Goal: Information Seeking & Learning: Learn about a topic

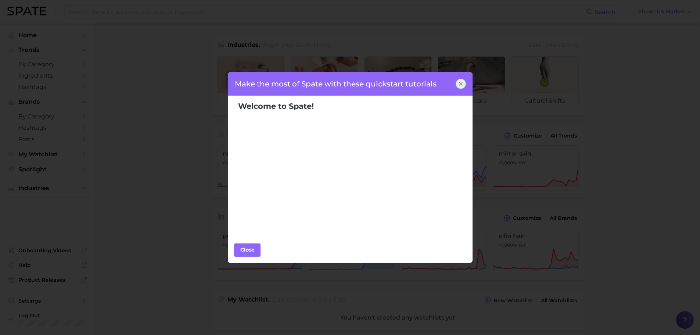
click at [460, 82] on icon at bounding box center [461, 84] width 6 height 6
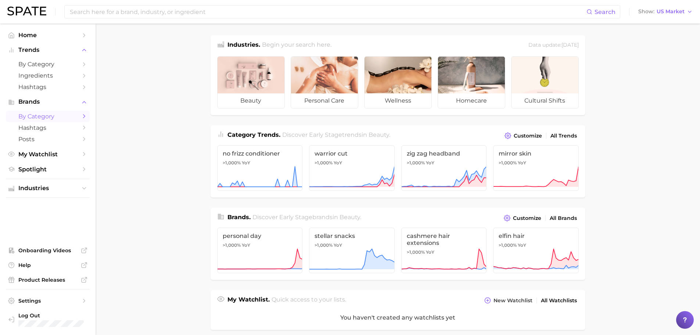
click at [54, 116] on span "by Category" at bounding box center [47, 116] width 59 height 7
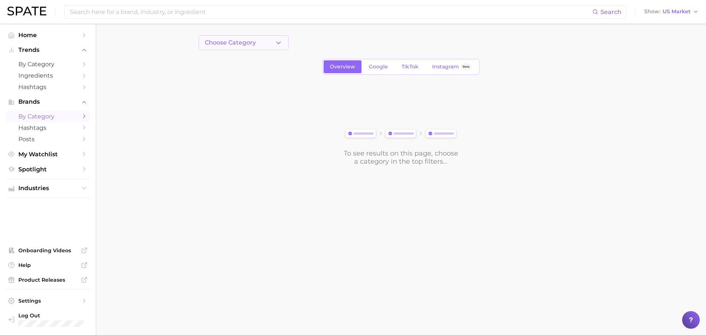
click at [273, 47] on button "Choose Category" at bounding box center [244, 42] width 90 height 15
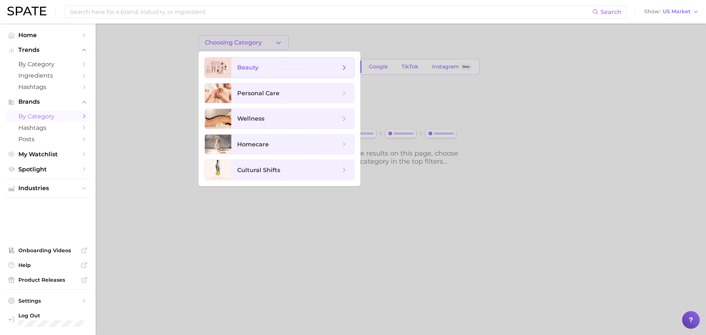
click at [261, 74] on span "beauty" at bounding box center [292, 68] width 123 height 20
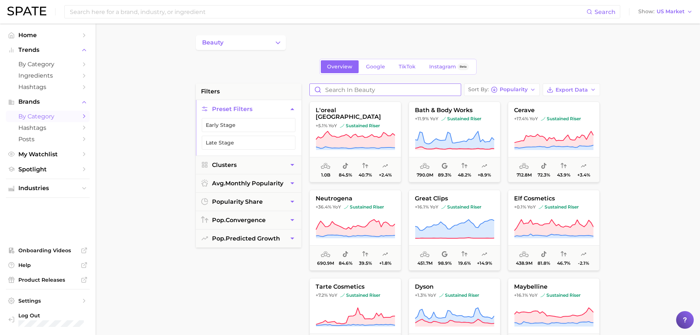
click at [336, 88] on input "Search in beauty" at bounding box center [385, 90] width 151 height 12
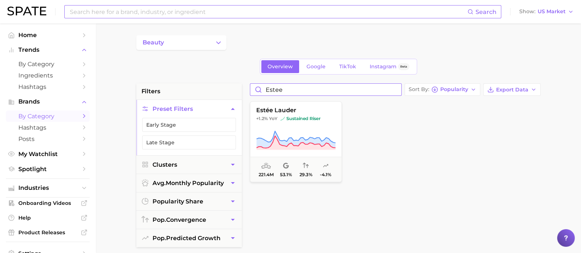
type input "estee"
drag, startPoint x: 300, startPoint y: 135, endPoint x: 307, endPoint y: 118, distance: 18.0
click at [300, 135] on icon at bounding box center [295, 140] width 79 height 21
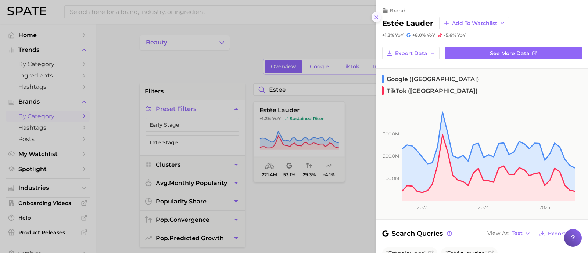
click at [379, 17] on icon at bounding box center [376, 17] width 6 height 6
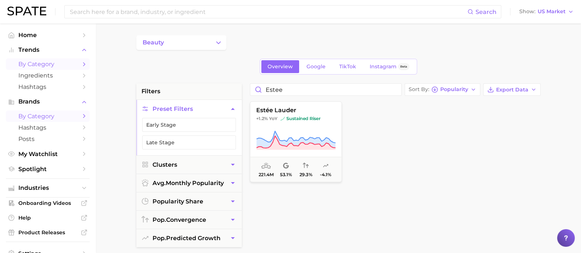
click at [41, 63] on span "by Category" at bounding box center [47, 64] width 59 height 7
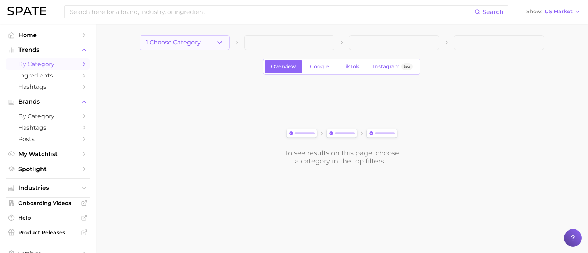
click at [202, 41] on button "1. Choose Category" at bounding box center [185, 42] width 90 height 15
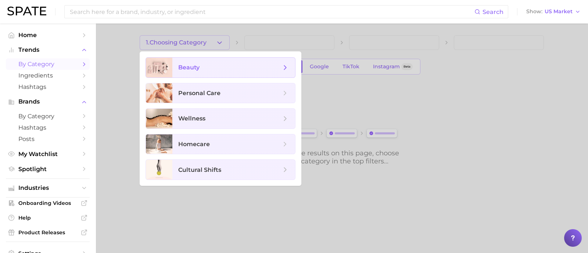
click at [189, 69] on span "beauty" at bounding box center [188, 67] width 21 height 7
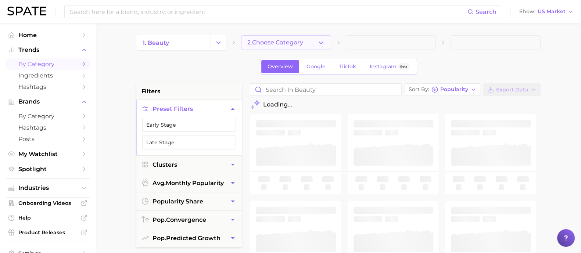
click at [278, 46] on button "2. Choose Category" at bounding box center [286, 42] width 90 height 15
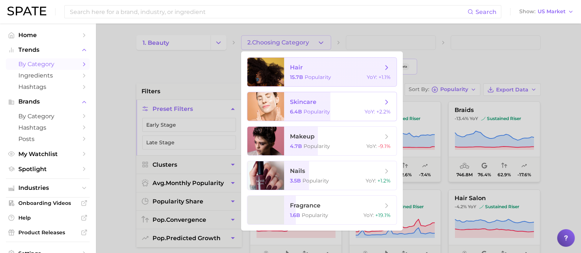
click at [298, 99] on span "skincare" at bounding box center [303, 102] width 26 height 7
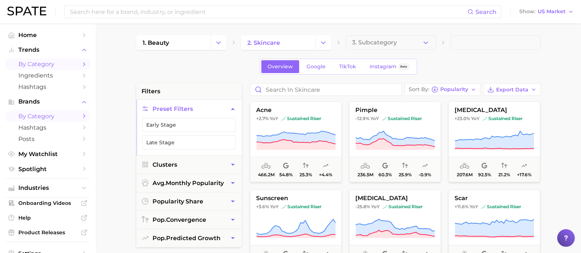
click at [36, 119] on span "by Category" at bounding box center [47, 116] width 59 height 7
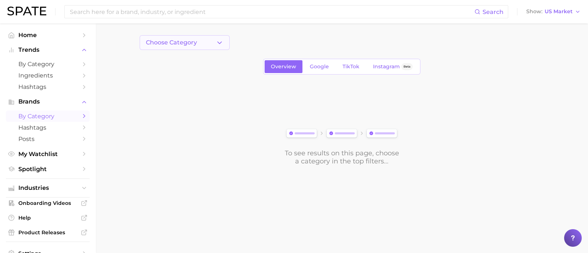
click at [201, 36] on button "Choose Category" at bounding box center [185, 42] width 90 height 15
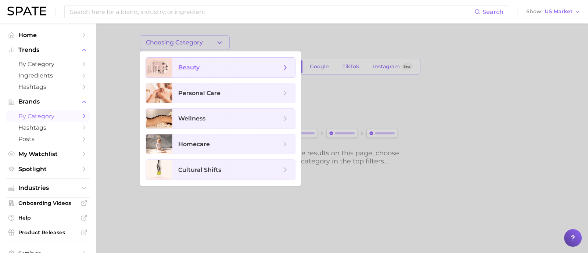
click at [188, 68] on span "beauty" at bounding box center [188, 67] width 21 height 7
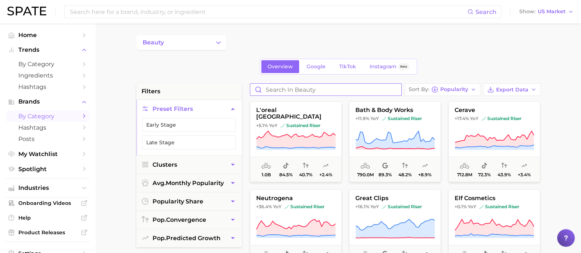
click at [304, 92] on input "Search in beauty" at bounding box center [325, 90] width 151 height 12
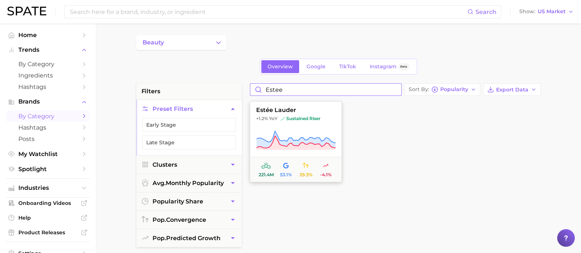
type input "estee"
click at [312, 124] on button "estée lauder +1.2% YoY sustained riser 221.4m 53.1% 29.3% -4.1%" at bounding box center [296, 141] width 92 height 81
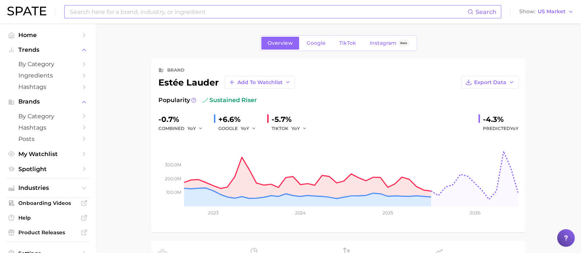
click at [153, 5] on div "Search" at bounding box center [282, 11] width 437 height 13
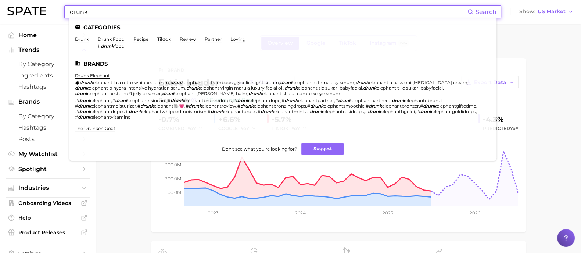
click at [88, 79] on li "drunk elephant drunk elephant lala retro whipped cream , drunk elephant tlc fra…" at bounding box center [278, 96] width 407 height 47
click at [89, 76] on link "drunk elephant" at bounding box center [92, 76] width 35 height 6
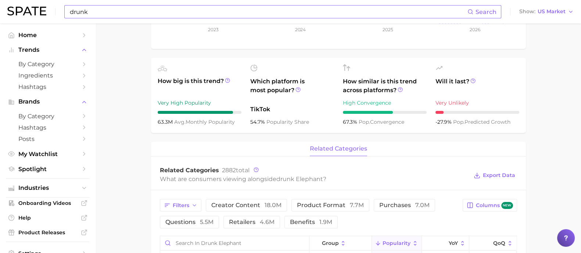
scroll to position [46, 0]
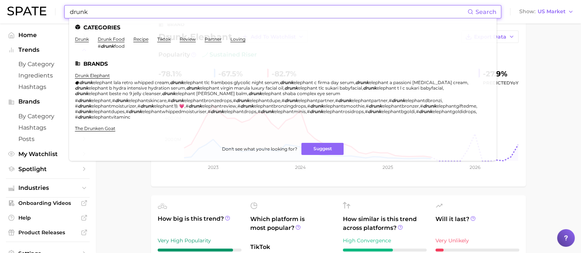
drag, startPoint x: 112, startPoint y: 13, endPoint x: 50, endPoint y: 6, distance: 62.5
click at [50, 6] on div "drunk Search Categories drunk drunk food # drunk food recipe tiktok review part…" at bounding box center [290, 12] width 566 height 24
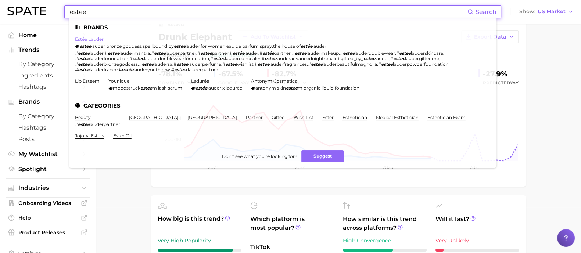
click at [96, 41] on link "estée lauder" at bounding box center [89, 39] width 29 height 6
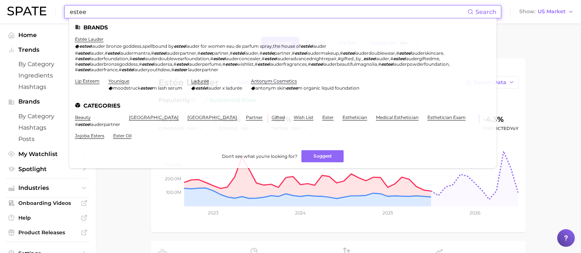
drag, startPoint x: 130, startPoint y: 14, endPoint x: 0, endPoint y: 4, distance: 130.9
click at [0, 6] on header "estee Search Brands [PERSON_NAME] [PERSON_NAME] bronze goddess , spellbound by …" at bounding box center [290, 12] width 581 height 24
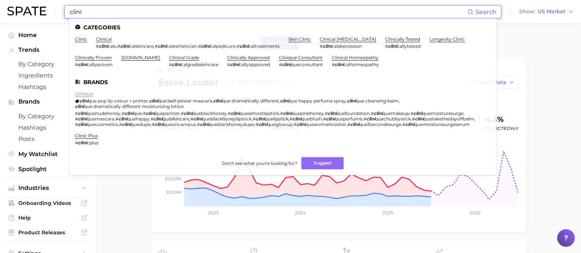
type input "clini"
click at [83, 91] on link "clinique" at bounding box center [84, 94] width 18 height 6
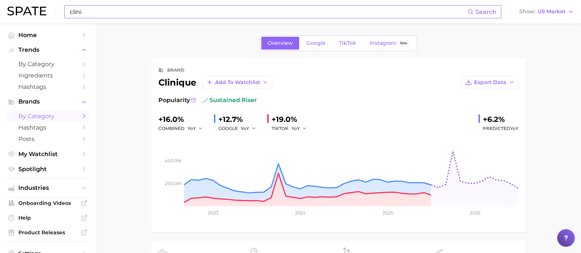
click at [40, 120] on span "by Category" at bounding box center [47, 116] width 59 height 7
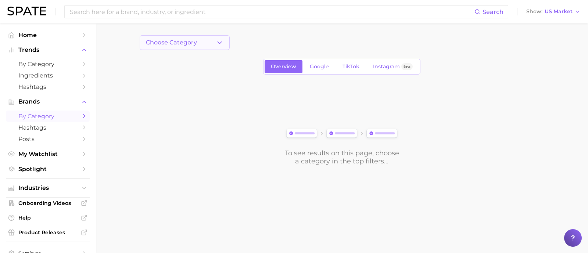
click at [161, 43] on span "Choose Category" at bounding box center [171, 42] width 51 height 7
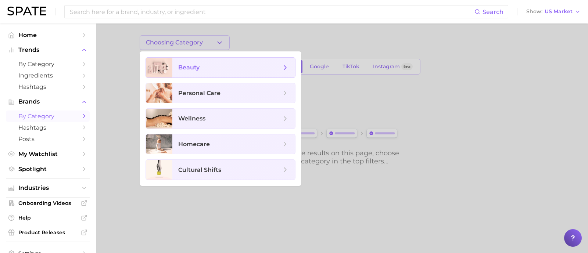
click at [183, 68] on span "beauty" at bounding box center [188, 67] width 21 height 7
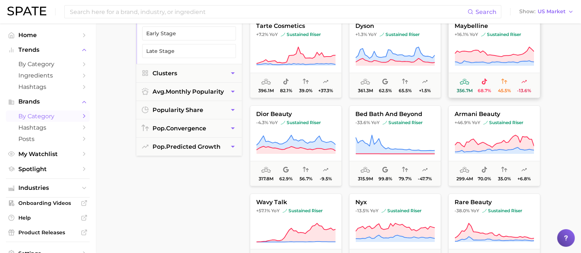
scroll to position [183, 0]
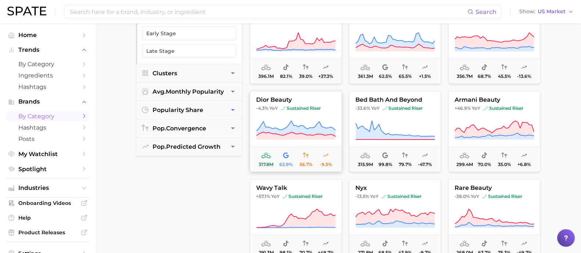
click at [304, 117] on button "dior beauty -4.3% YoY sustained riser 317.8m 62.9% 56.7% -9.5%" at bounding box center [296, 131] width 92 height 81
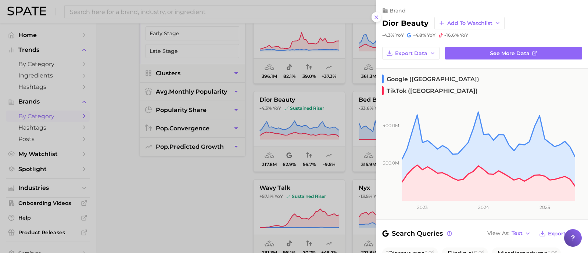
click at [210, 208] on div at bounding box center [294, 126] width 588 height 253
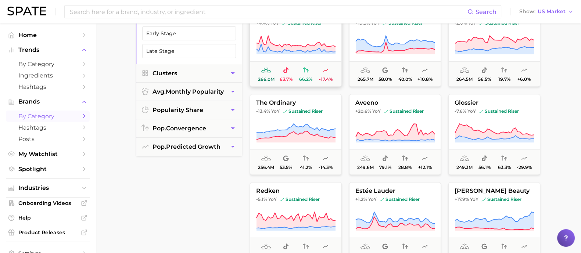
scroll to position [459, 0]
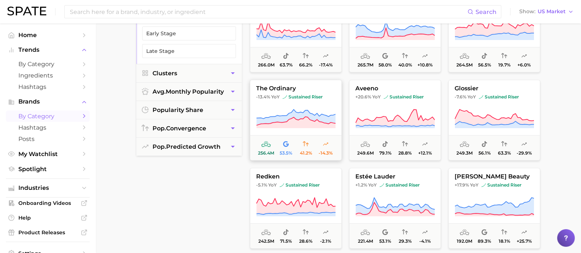
click at [285, 111] on icon at bounding box center [295, 119] width 79 height 21
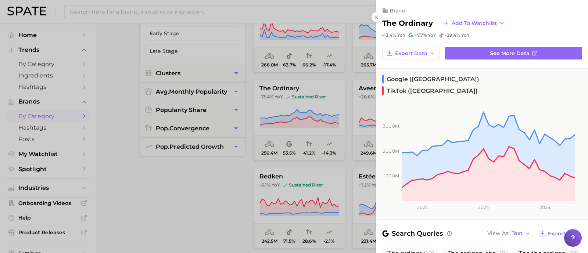
click at [307, 128] on div at bounding box center [294, 126] width 588 height 253
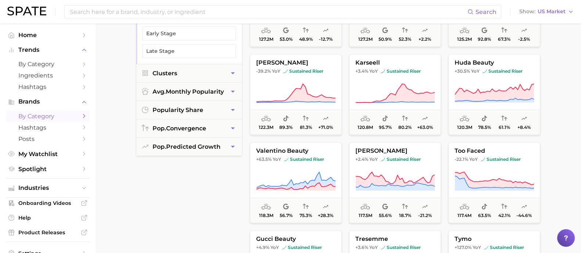
scroll to position [1470, 0]
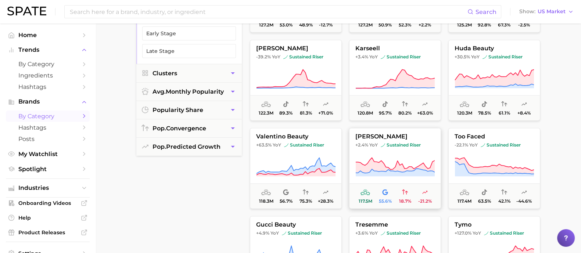
click at [382, 157] on icon at bounding box center [394, 167] width 79 height 21
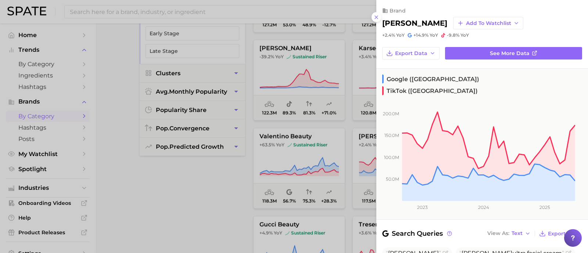
click at [223, 174] on div at bounding box center [294, 126] width 588 height 253
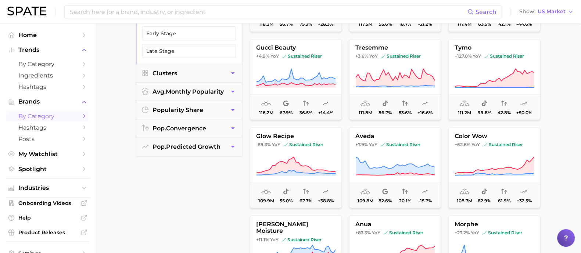
scroll to position [1654, 0]
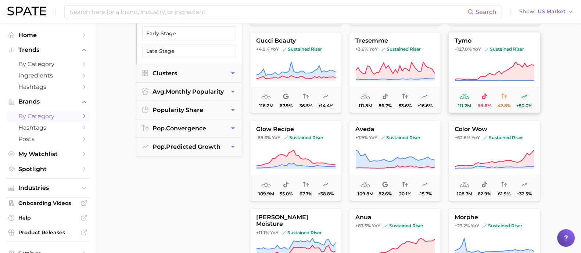
click at [311, 161] on icon at bounding box center [295, 159] width 79 height 18
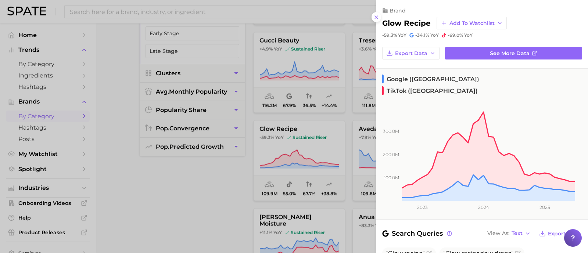
click at [226, 182] on div at bounding box center [294, 126] width 588 height 253
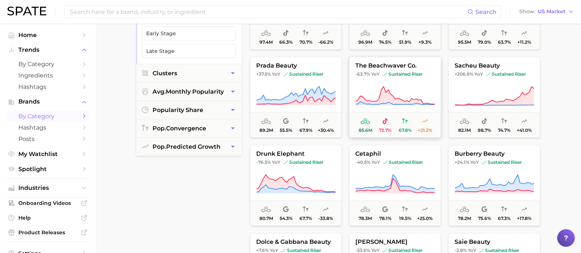
scroll to position [2160, 0]
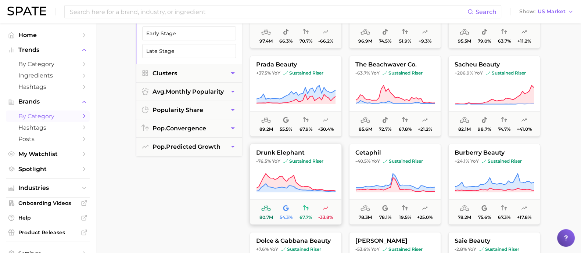
click at [264, 180] on icon at bounding box center [295, 183] width 79 height 18
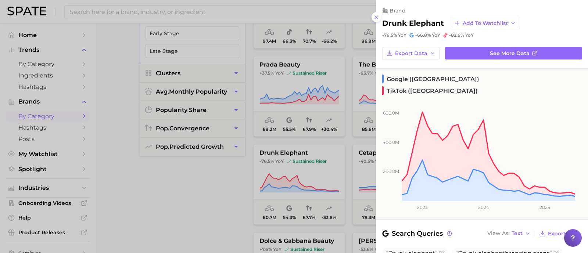
click at [202, 219] on div at bounding box center [294, 126] width 588 height 253
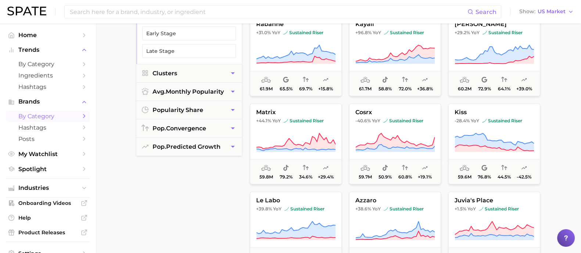
scroll to position [3216, 0]
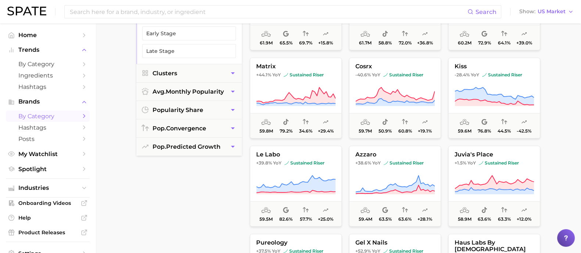
click at [179, 4] on div "Search Show US Market" at bounding box center [290, 12] width 566 height 24
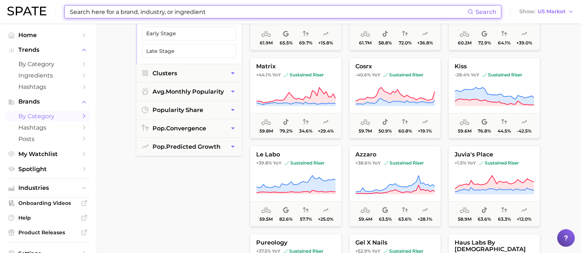
click at [183, 12] on input at bounding box center [268, 12] width 398 height 12
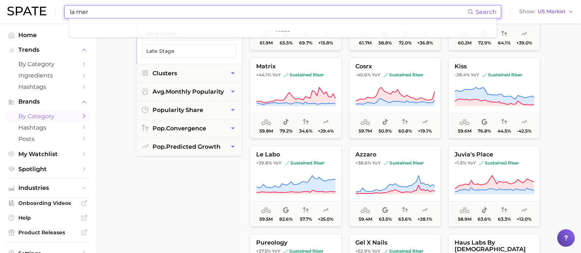
type input "la mer"
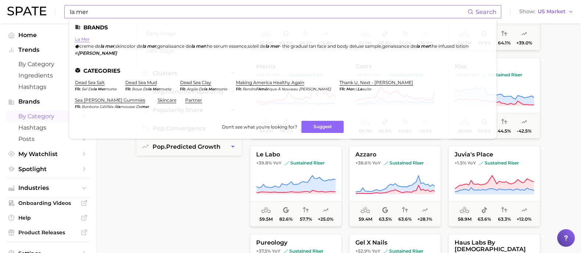
click at [79, 37] on link "la mer" at bounding box center [82, 39] width 15 height 6
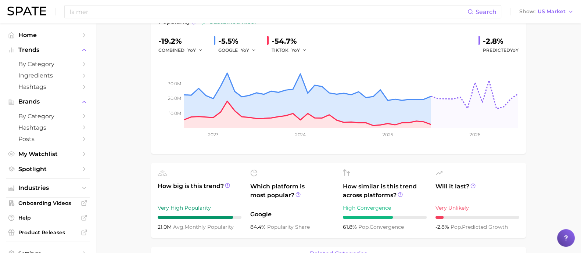
scroll to position [138, 0]
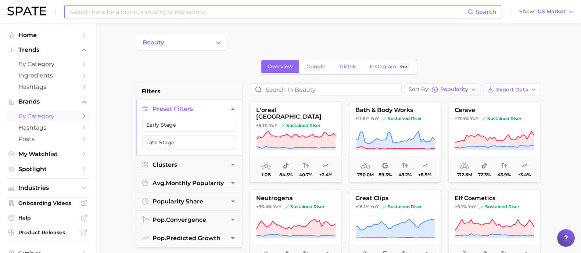
click at [169, 17] on input at bounding box center [268, 12] width 398 height 12
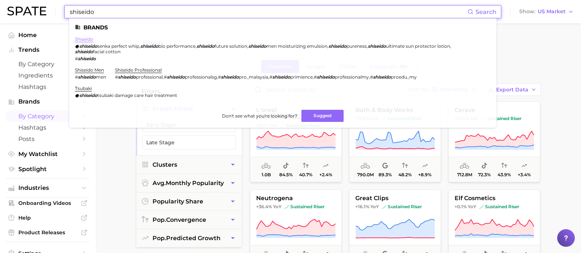
type input "shiseido"
click at [82, 41] on link "shiseido" at bounding box center [84, 39] width 18 height 6
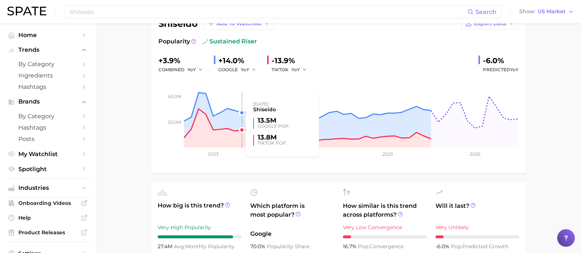
scroll to position [183, 0]
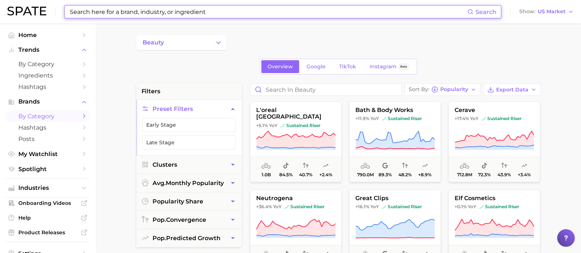
click at [186, 17] on input at bounding box center [268, 12] width 398 height 12
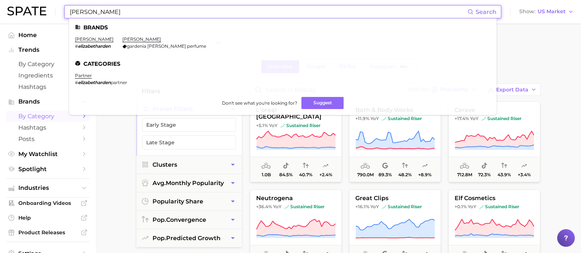
type input "[PERSON_NAME]"
click at [104, 43] on li "[PERSON_NAME] # elizabetharden" at bounding box center [94, 42] width 39 height 12
click at [102, 40] on link "[PERSON_NAME]" at bounding box center [94, 39] width 39 height 6
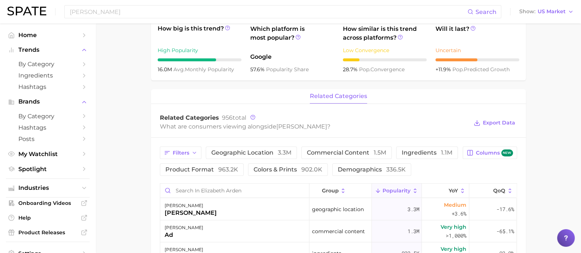
scroll to position [321, 0]
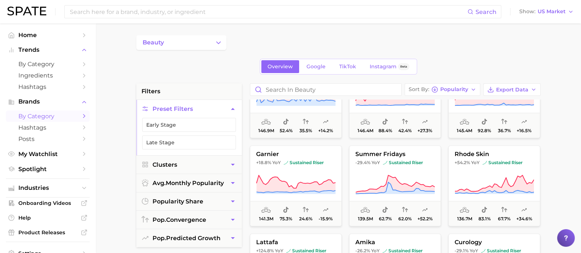
scroll to position [1148, 0]
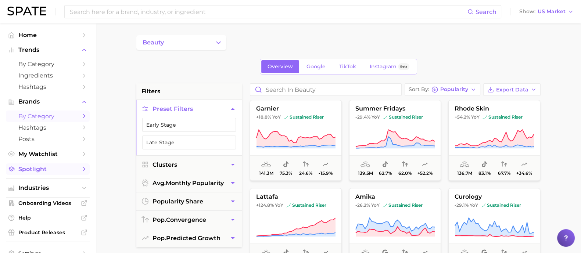
click at [60, 173] on span "Spotlight" at bounding box center [47, 169] width 59 height 7
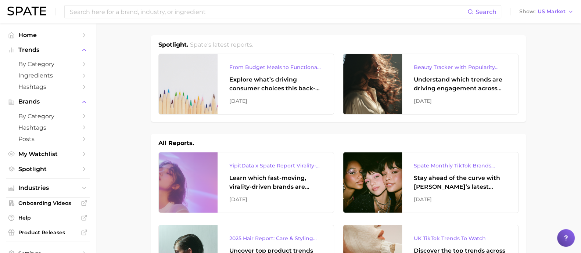
click at [83, 187] on nav "Home Trends by Category Ingredients Hashtags Brands by Category Hashtags Posts …" at bounding box center [48, 139] width 96 height 230
click at [81, 190] on icon "Sidebar" at bounding box center [84, 188] width 7 height 7
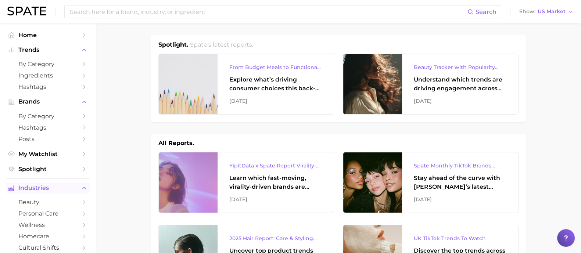
scroll to position [46, 0]
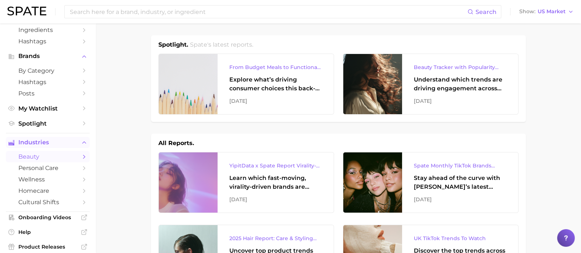
click at [81, 160] on icon "Sidebar" at bounding box center [84, 157] width 7 height 7
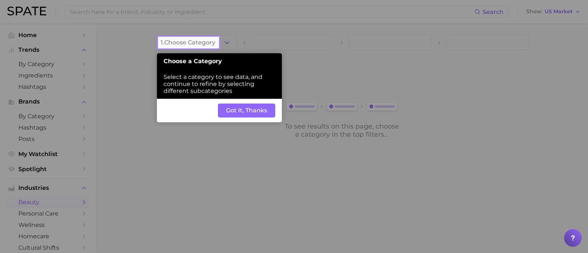
click at [244, 111] on button "Got It, Thanks" at bounding box center [246, 111] width 57 height 14
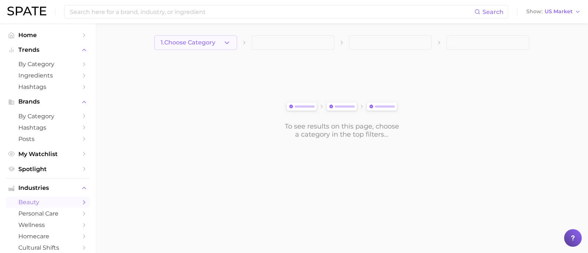
click at [208, 44] on span "1. Choose Category" at bounding box center [188, 42] width 55 height 7
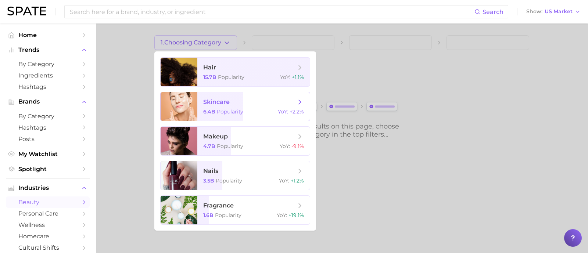
click at [218, 101] on span "skincare" at bounding box center [216, 102] width 26 height 7
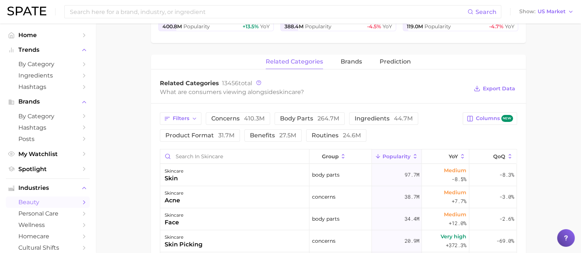
scroll to position [230, 0]
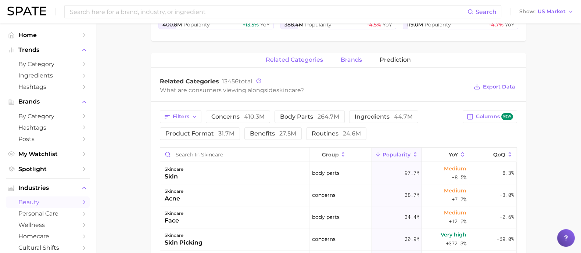
click at [354, 57] on span "brands" at bounding box center [351, 60] width 21 height 7
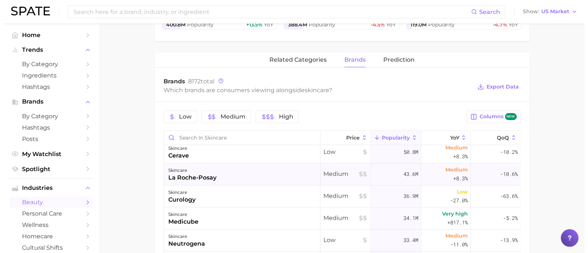
scroll to position [0, 0]
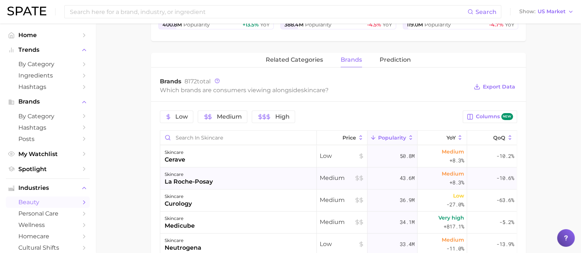
click at [210, 179] on div "la roche-posay" at bounding box center [189, 182] width 48 height 9
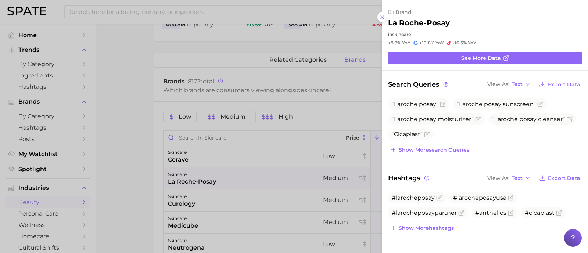
click at [262, 186] on div at bounding box center [294, 126] width 588 height 253
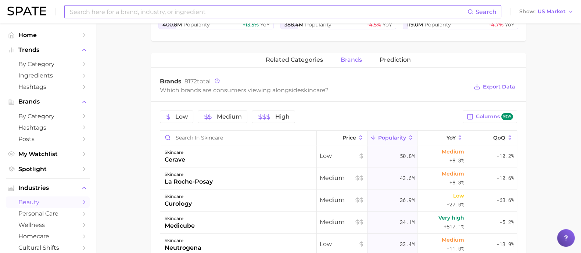
click at [224, 14] on input at bounding box center [268, 12] width 398 height 12
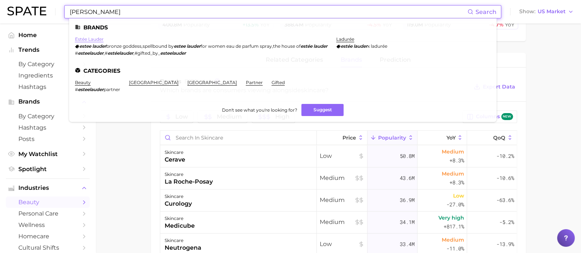
type input "[PERSON_NAME]"
click at [83, 37] on link "estée lauder" at bounding box center [89, 39] width 29 height 6
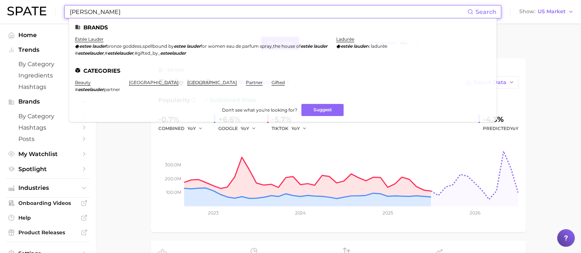
drag, startPoint x: 109, startPoint y: 11, endPoint x: 72, endPoint y: 12, distance: 36.8
click at [72, 12] on input "[PERSON_NAME]" at bounding box center [268, 12] width 398 height 12
type input "e"
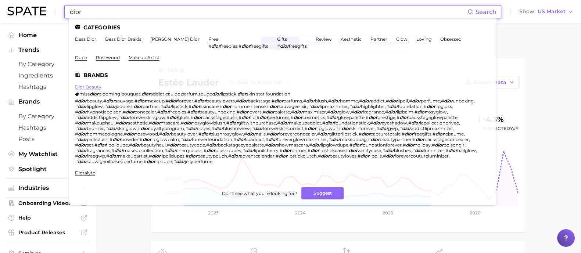
click at [92, 87] on link "dior beauty" at bounding box center [88, 87] width 26 height 6
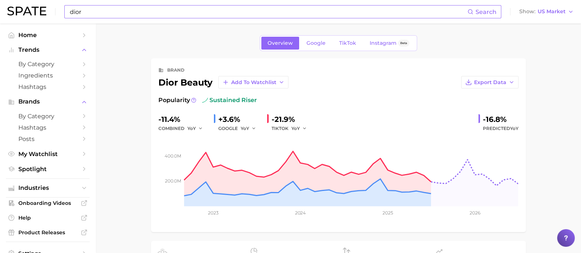
click at [91, 14] on input "dior" at bounding box center [268, 12] width 398 height 12
type input "d"
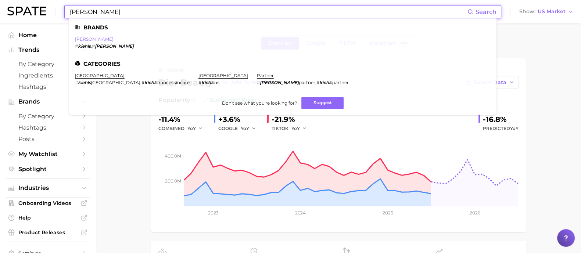
click at [81, 42] on link "[PERSON_NAME]" at bounding box center [94, 39] width 39 height 6
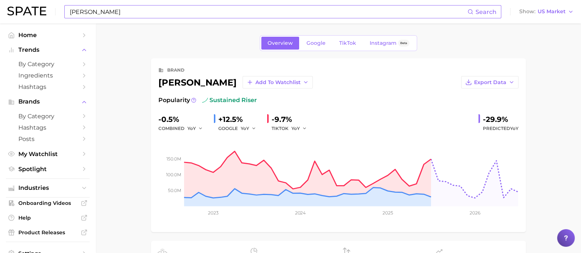
click at [160, 10] on input "[PERSON_NAME]" at bounding box center [268, 12] width 398 height 12
type input "k"
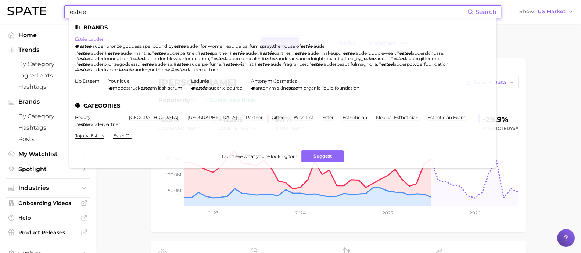
click at [95, 40] on link "estée lauder" at bounding box center [89, 39] width 29 height 6
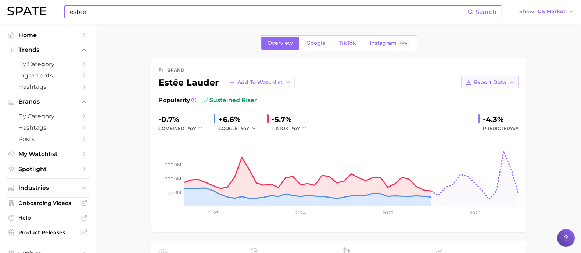
click at [487, 85] on button "Export Data" at bounding box center [489, 82] width 57 height 12
click at [490, 105] on button "Time Series Image" at bounding box center [478, 109] width 81 height 13
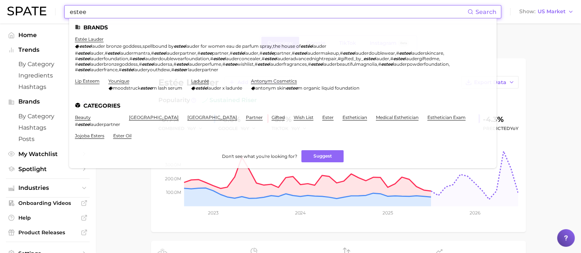
click at [96, 12] on input "estee" at bounding box center [268, 12] width 398 height 12
drag, startPoint x: 190, startPoint y: 12, endPoint x: 0, endPoint y: 7, distance: 190.5
click at [0, 7] on header "estee Search Brands [PERSON_NAME] [PERSON_NAME] bronze goddess , spellbound by …" at bounding box center [290, 12] width 581 height 24
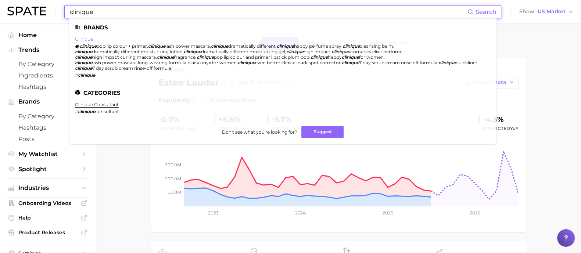
type input "clinique"
click at [86, 37] on link "clinique" at bounding box center [84, 39] width 18 height 6
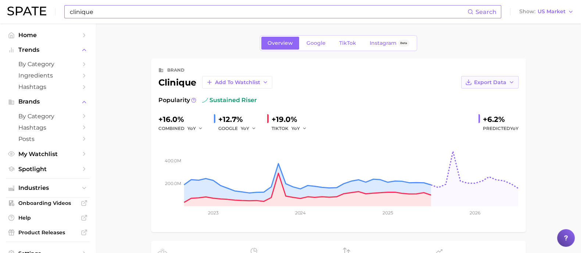
click at [496, 82] on span "Export Data" at bounding box center [490, 82] width 32 height 6
click at [494, 110] on span "Time Series Image" at bounding box center [474, 109] width 49 height 6
click at [35, 36] on span "Home" at bounding box center [47, 35] width 59 height 7
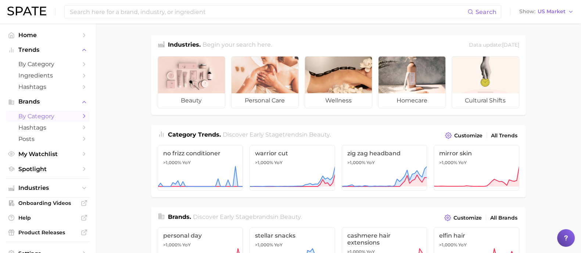
click at [55, 117] on span "by Category" at bounding box center [47, 116] width 59 height 7
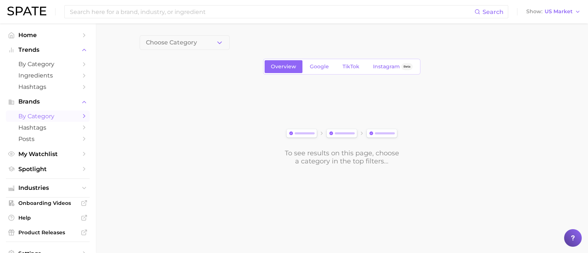
click at [181, 46] on button "Choose Category" at bounding box center [185, 42] width 90 height 15
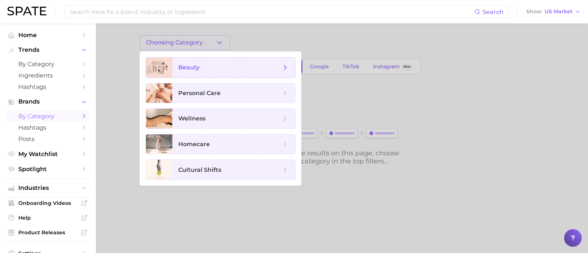
click at [182, 72] on span "beauty" at bounding box center [233, 68] width 123 height 20
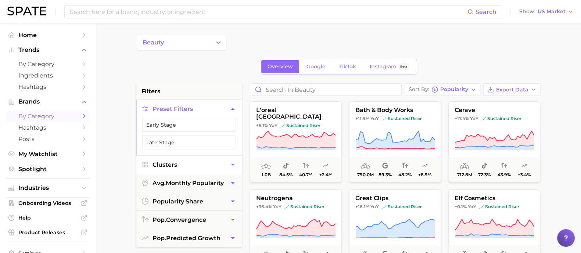
click at [202, 162] on button "Clusters" at bounding box center [189, 165] width 106 height 18
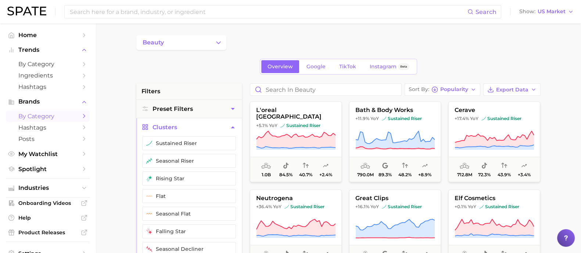
click at [215, 129] on button "Clusters" at bounding box center [189, 127] width 106 height 18
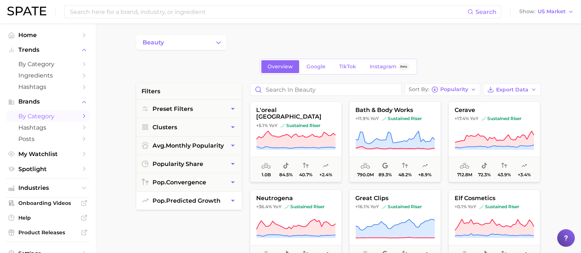
click at [207, 201] on span "pop. predicted growth" at bounding box center [187, 200] width 68 height 7
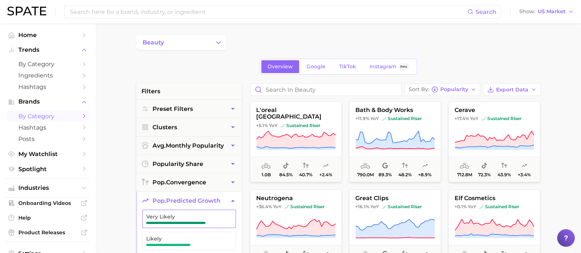
click at [199, 216] on span "Very Likely" at bounding box center [183, 217] width 74 height 6
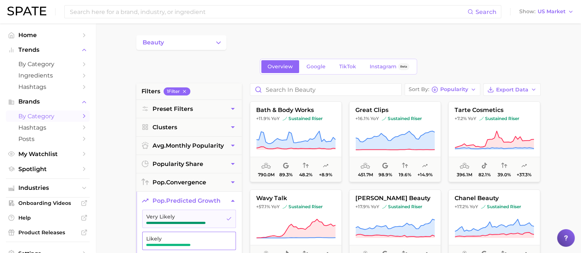
click at [185, 238] on span "Likely" at bounding box center [183, 239] width 74 height 6
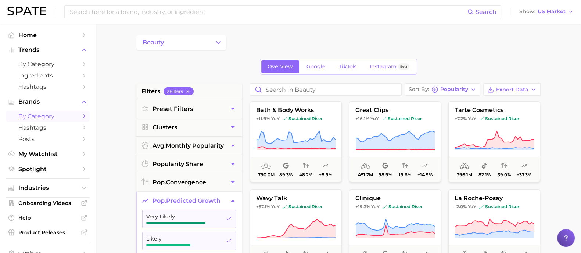
click at [201, 199] on span "pop. predicted growth" at bounding box center [187, 200] width 68 height 7
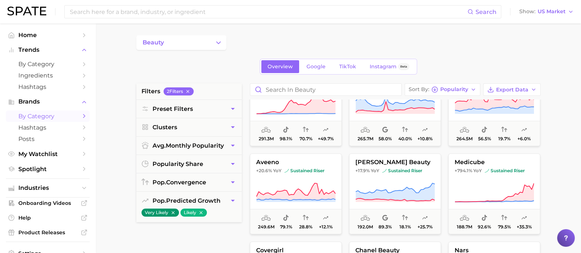
scroll to position [138, 0]
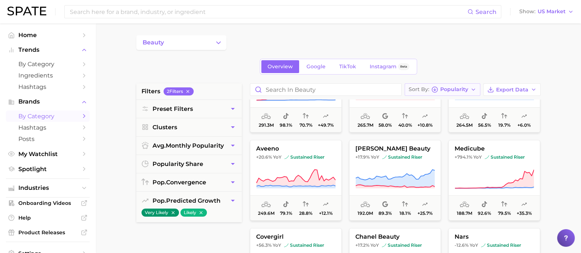
click at [458, 89] on span "Popularity" at bounding box center [454, 89] width 28 height 4
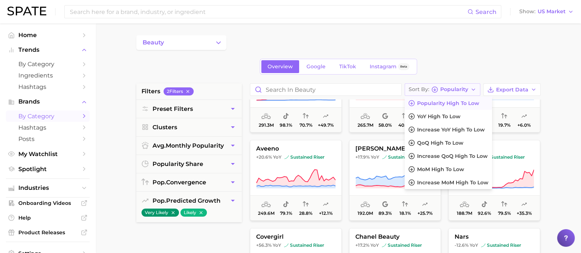
click at [458, 89] on span "Popularity" at bounding box center [454, 89] width 28 height 4
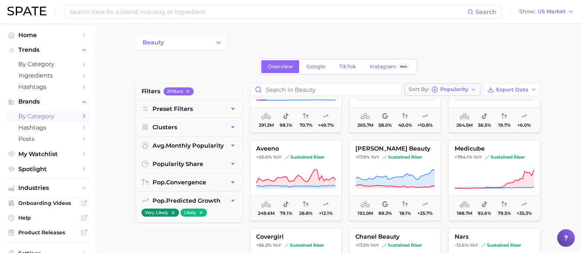
click at [435, 93] on button "Sort By Popularity" at bounding box center [443, 89] width 76 height 12
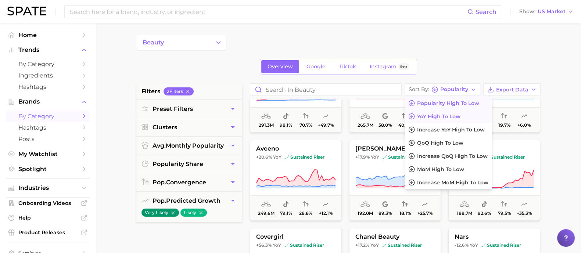
click at [435, 114] on span "YoY high to low" at bounding box center [438, 117] width 43 height 6
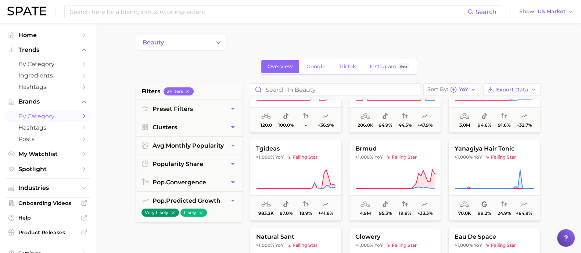
scroll to position [183, 0]
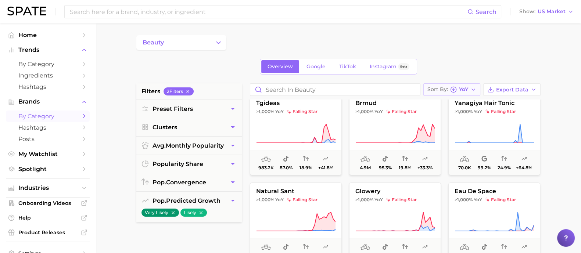
click at [465, 90] on span "YoY" at bounding box center [463, 89] width 9 height 4
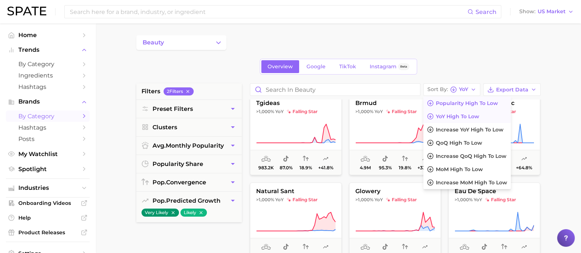
click at [467, 108] on button "Popularity high to low" at bounding box center [466, 103] width 87 height 13
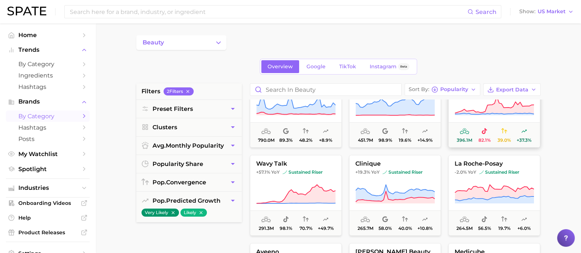
scroll to position [46, 0]
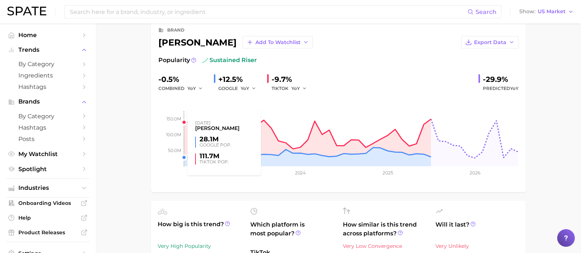
scroll to position [92, 0]
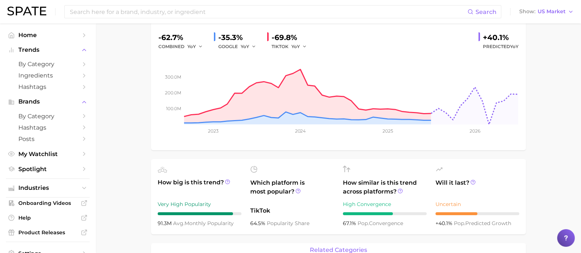
scroll to position [138, 0]
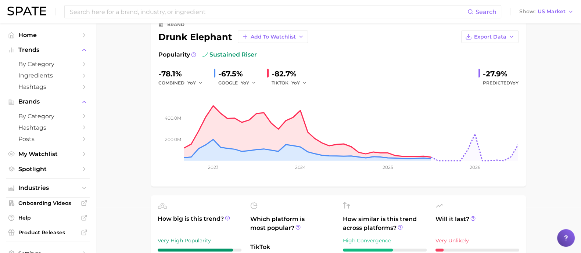
scroll to position [92, 0]
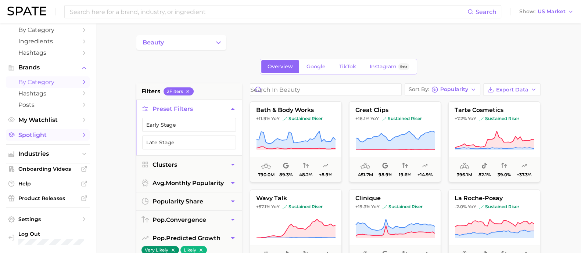
click at [48, 135] on span "Spotlight" at bounding box center [47, 135] width 59 height 7
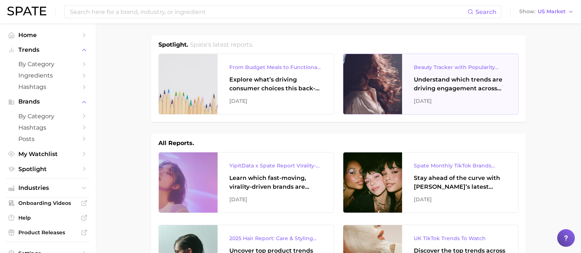
click at [442, 93] on div "Beauty Tracker with Popularity Index Understand which trends are driving engage…" at bounding box center [460, 84] width 116 height 60
